Goal: Task Accomplishment & Management: Manage account settings

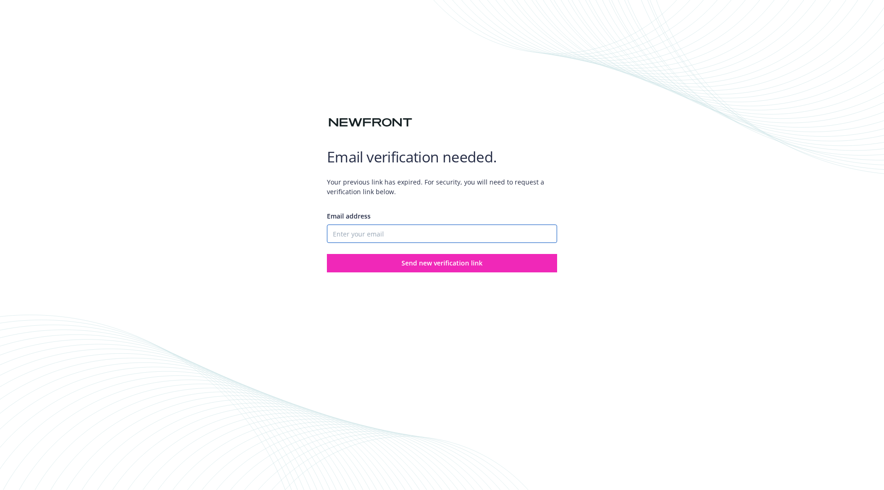
click at [378, 231] on input "Email address" at bounding box center [442, 234] width 230 height 18
type input "[EMAIL_ADDRESS][DOMAIN_NAME]"
click at [355, 268] on button "Send new verification link" at bounding box center [442, 263] width 230 height 18
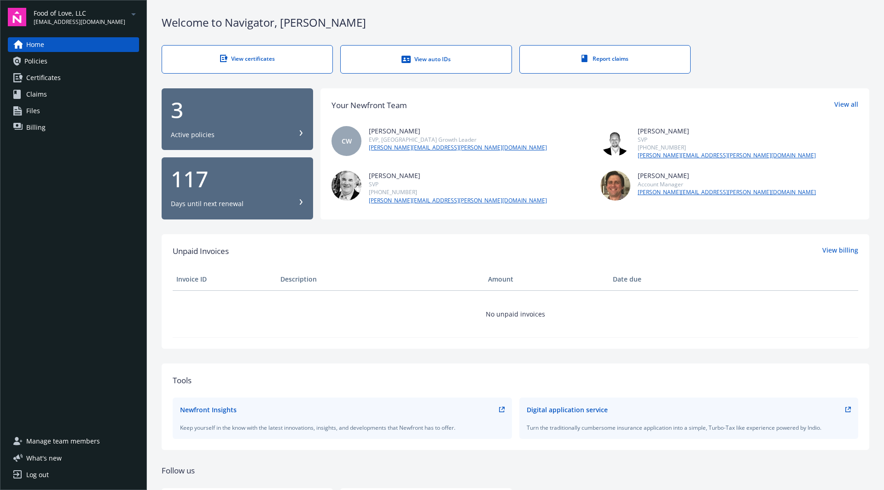
click at [111, 21] on div "Food of Love, LLC [EMAIL_ADDRESS][DOMAIN_NAME]" at bounding box center [86, 17] width 105 height 18
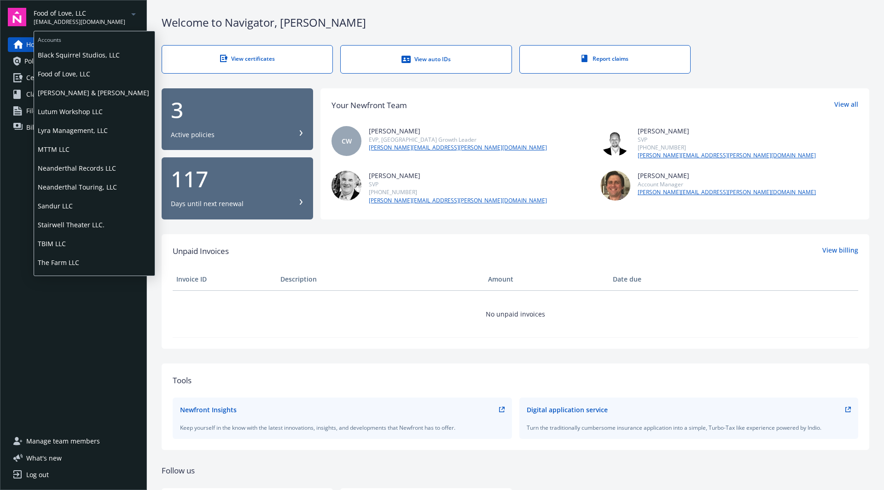
scroll to position [15, 0]
click at [84, 97] on span "Lutum Workshop LLC" at bounding box center [94, 96] width 113 height 19
